Goal: Navigation & Orientation: Find specific page/section

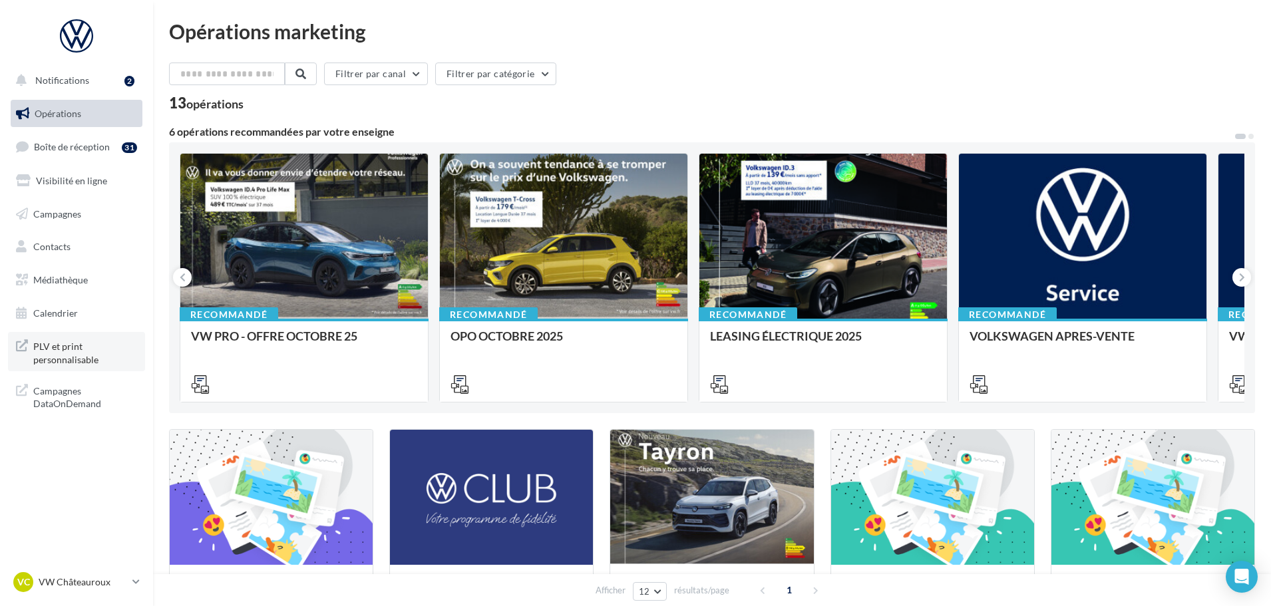
click at [73, 347] on span "PLV et print personnalisable" at bounding box center [85, 351] width 104 height 29
click at [84, 274] on span "Médiathèque" at bounding box center [60, 279] width 55 height 11
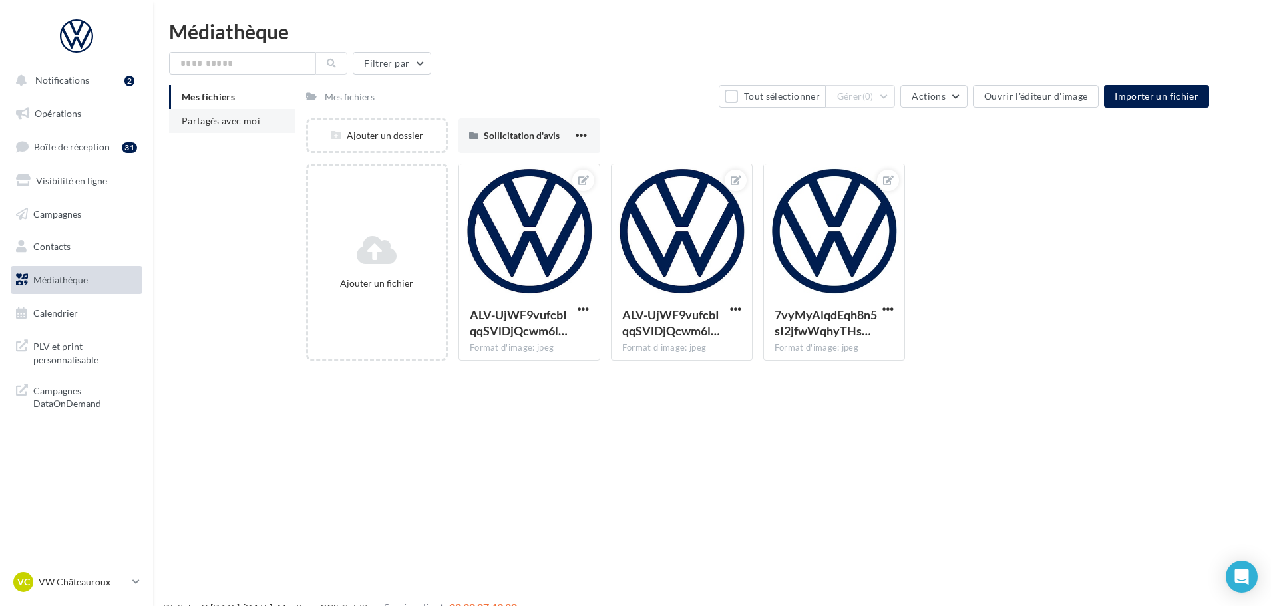
click at [238, 118] on span "Partagés avec moi" at bounding box center [221, 120] width 78 height 11
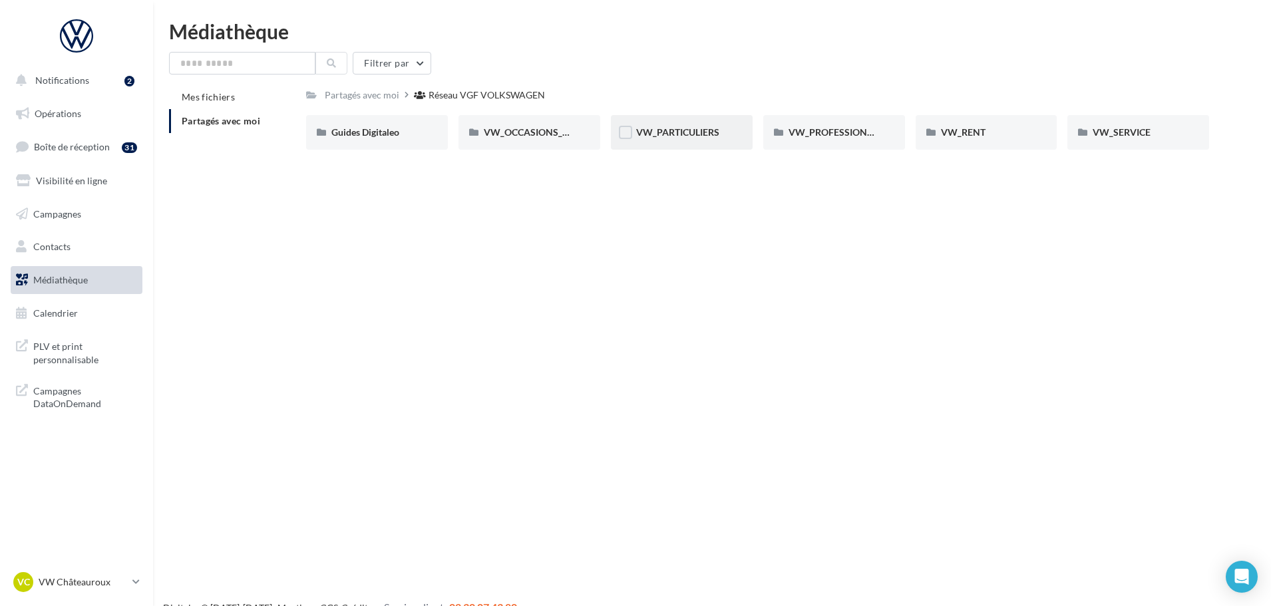
click at [690, 139] on div "VW_PARTICULIERS" at bounding box center [681, 132] width 91 height 13
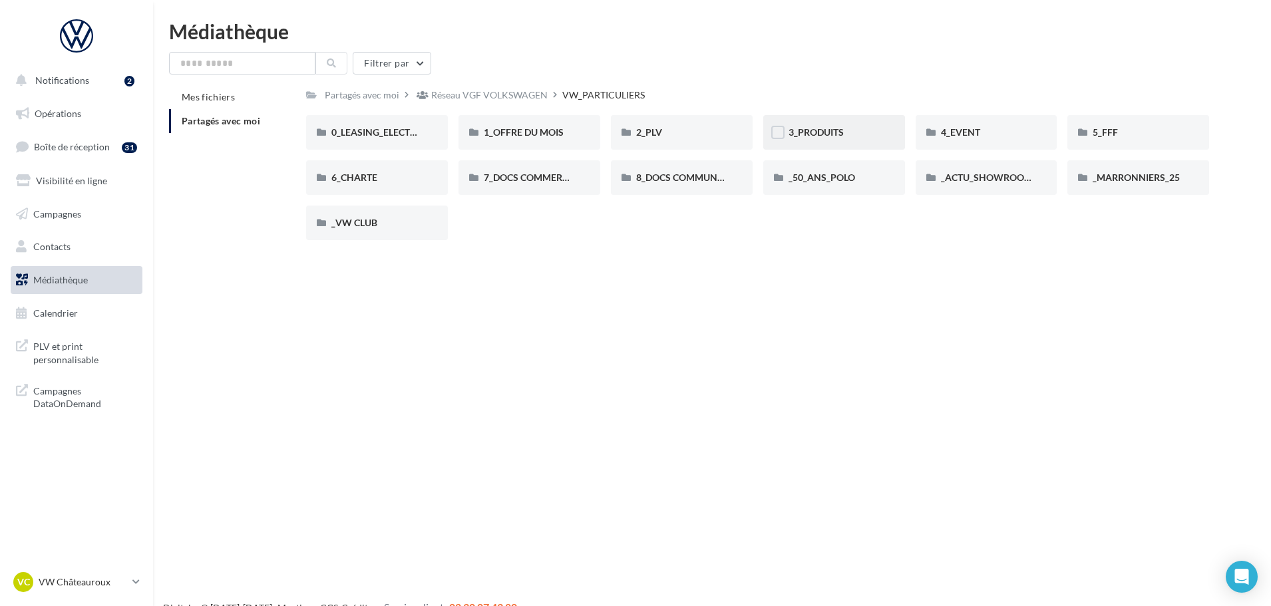
click at [875, 130] on div "3_PRODUITS" at bounding box center [833, 132] width 91 height 13
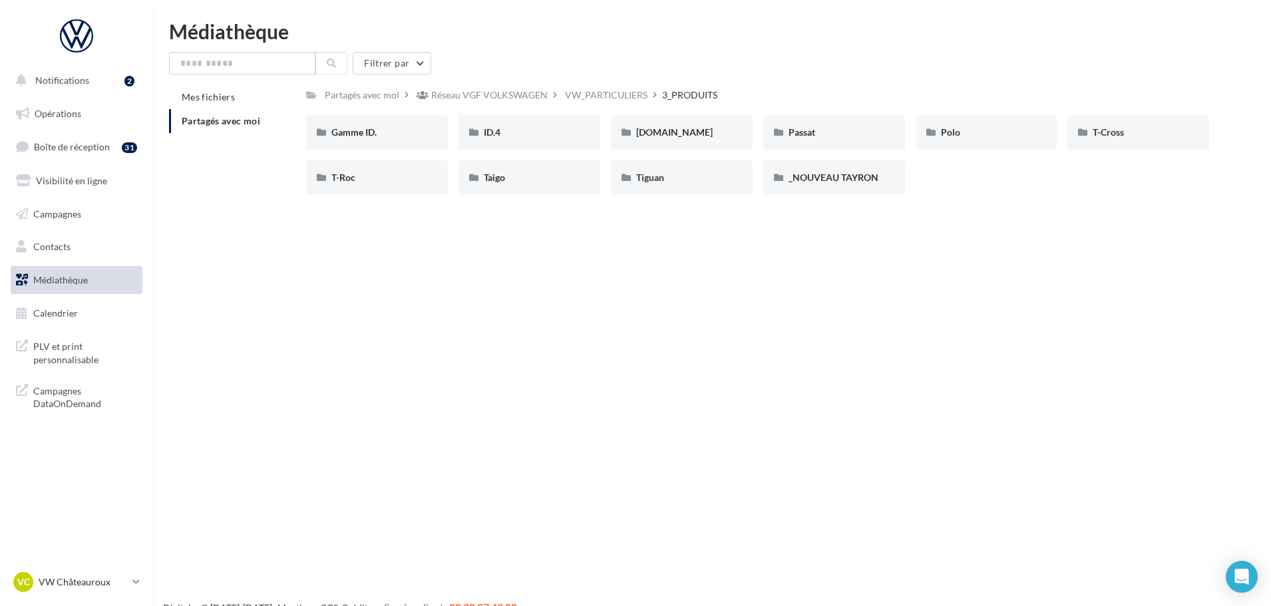
click at [67, 568] on nav "Notifications 2 Opérations Boîte de réception 31 Visibilité en ligne Campagnes …" at bounding box center [76, 303] width 153 height 606
click at [68, 589] on div "VC VW Châteauroux vw-alse-36007" at bounding box center [70, 582] width 114 height 20
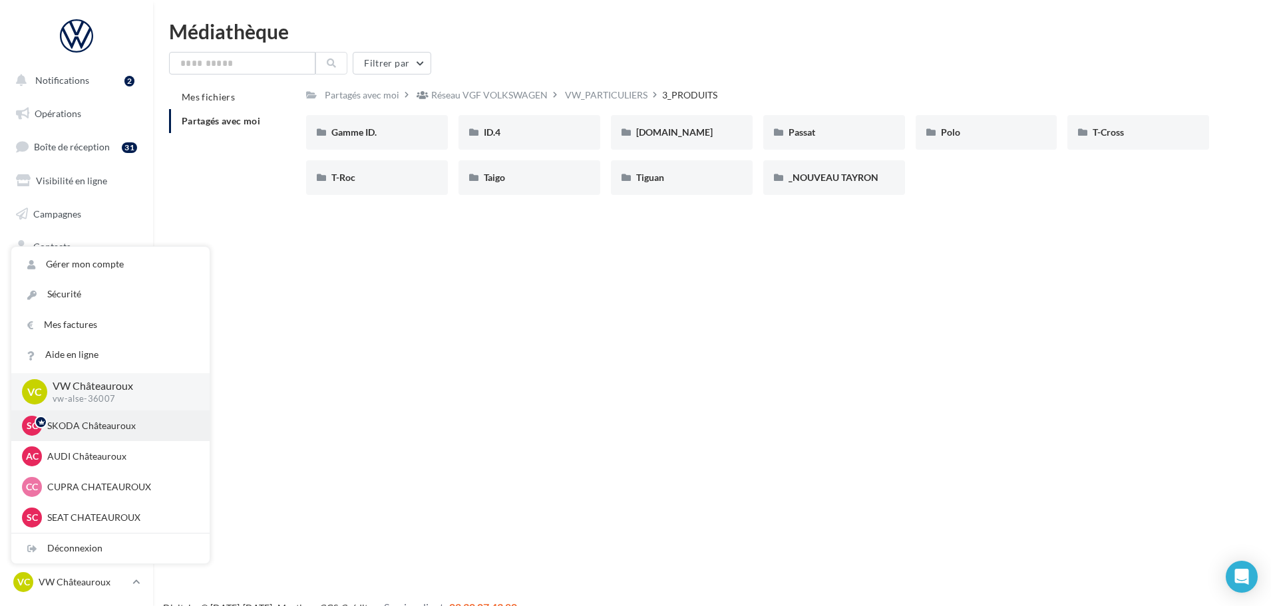
click at [93, 427] on p "SKODA Châteauroux" at bounding box center [120, 425] width 146 height 13
